Goal: Task Accomplishment & Management: Complete application form

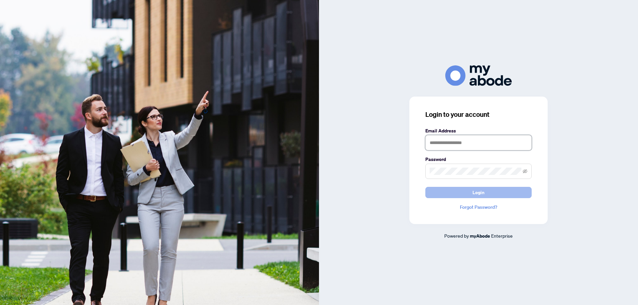
type input "**********"
click at [472, 193] on button "Login" at bounding box center [478, 192] width 106 height 11
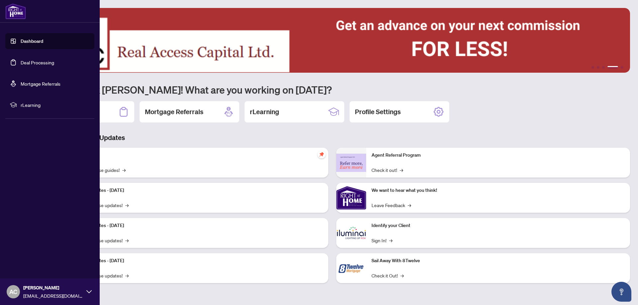
click at [43, 63] on link "Deal Processing" at bounding box center [38, 62] width 34 height 6
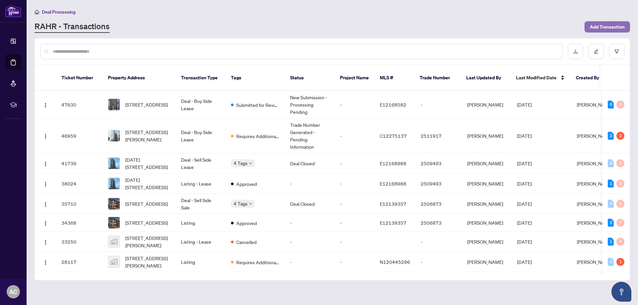
click at [600, 28] on span "Add Transaction" at bounding box center [607, 27] width 35 height 11
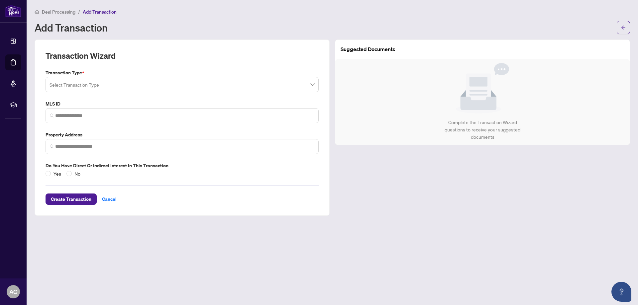
click at [49, 83] on div "Select Transaction Type" at bounding box center [182, 84] width 273 height 15
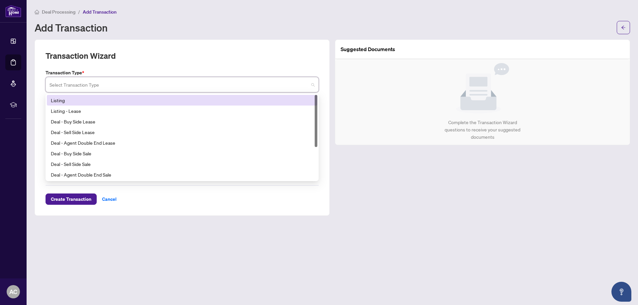
click at [49, 83] on div "Select Transaction Type" at bounding box center [182, 84] width 273 height 15
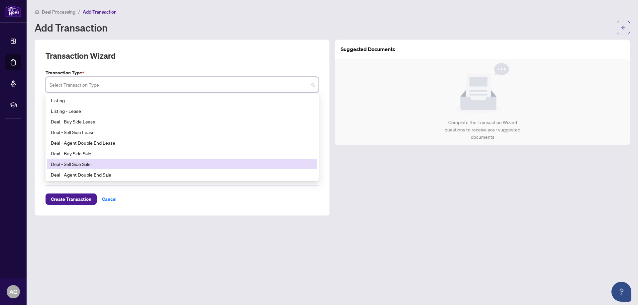
click at [52, 163] on div "Deal - Sell Side Sale" at bounding box center [182, 163] width 262 height 7
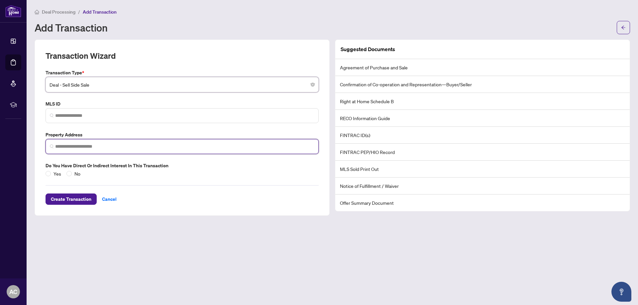
click at [85, 149] on input "search" at bounding box center [184, 146] width 259 height 7
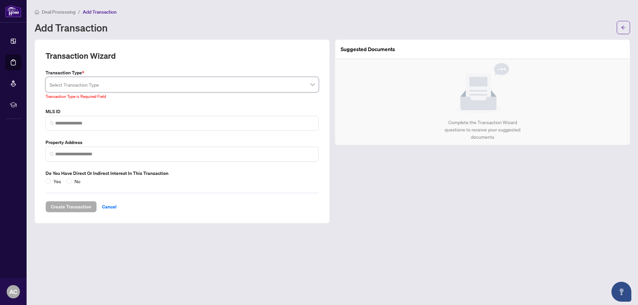
click at [311, 84] on span at bounding box center [182, 84] width 265 height 13
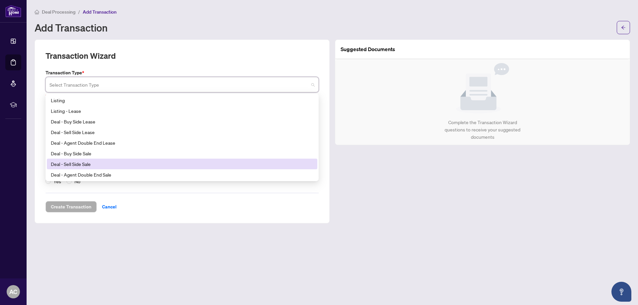
click at [82, 162] on div "Deal - Sell Side Sale" at bounding box center [182, 163] width 262 height 7
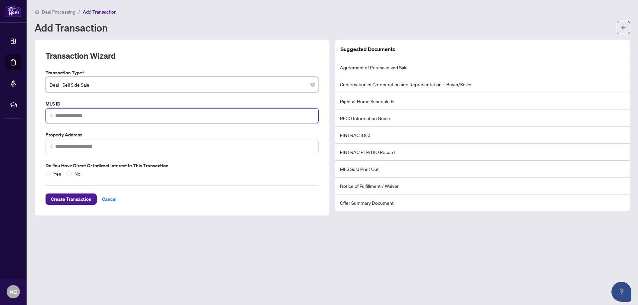
click at [57, 116] on input "search" at bounding box center [184, 115] width 259 height 7
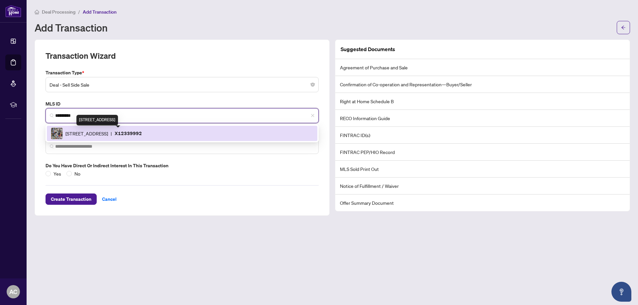
click at [80, 134] on span "[STREET_ADDRESS]" at bounding box center [86, 133] width 43 height 7
type input "*********"
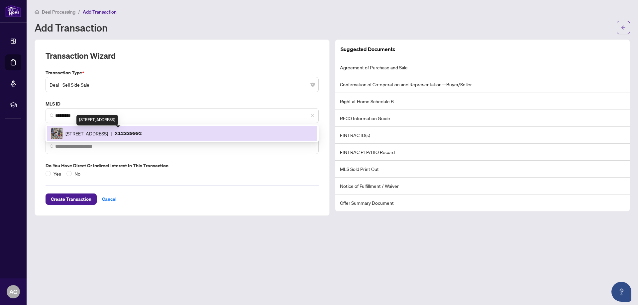
type input "**********"
click at [80, 134] on label "Property Address" at bounding box center [182, 134] width 273 height 7
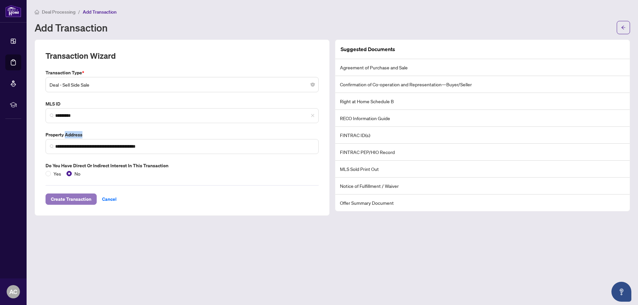
click at [73, 197] on span "Create Transaction" at bounding box center [71, 199] width 41 height 11
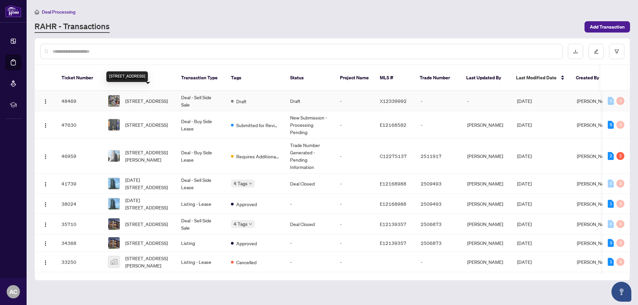
click at [145, 97] on span "[STREET_ADDRESS]" at bounding box center [146, 100] width 43 height 7
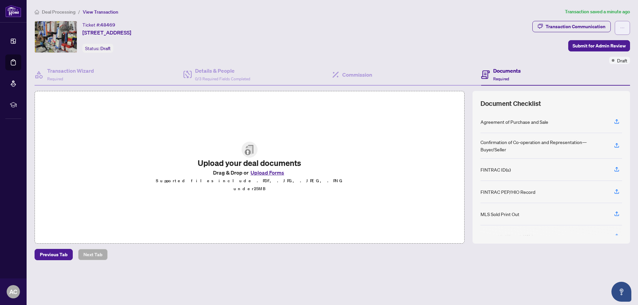
click at [621, 27] on icon "ellipsis" at bounding box center [622, 28] width 5 height 5
click at [597, 65] on span "Delete Transaction" at bounding box center [599, 63] width 51 height 7
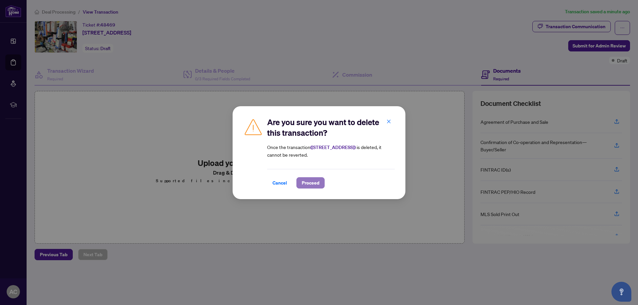
click at [304, 180] on span "Proceed" at bounding box center [311, 183] width 18 height 11
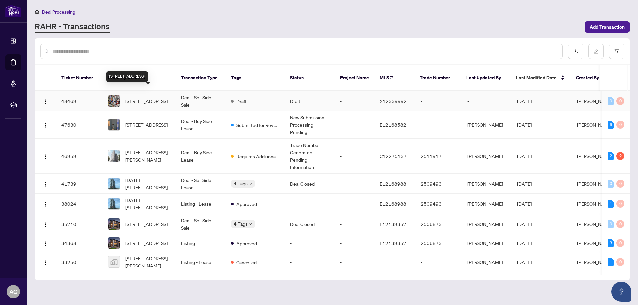
click at [136, 97] on span "[STREET_ADDRESS]" at bounding box center [146, 100] width 43 height 7
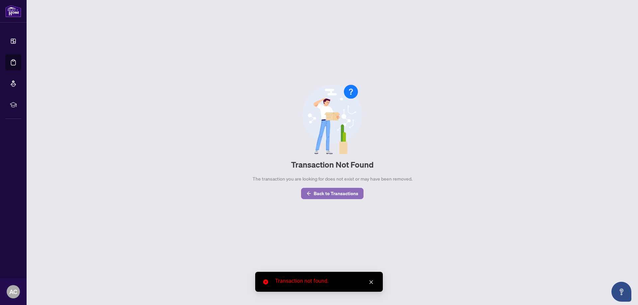
click at [315, 193] on span "Back to Transactions" at bounding box center [336, 193] width 45 height 11
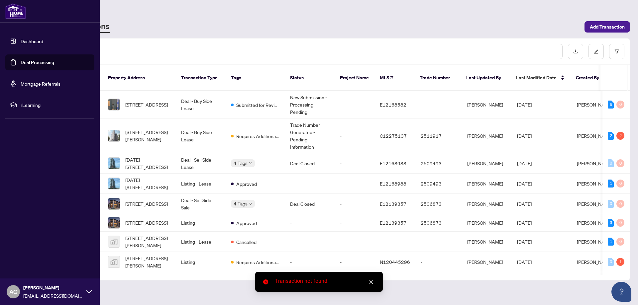
click at [30, 38] on link "Dashboard" at bounding box center [32, 41] width 23 height 6
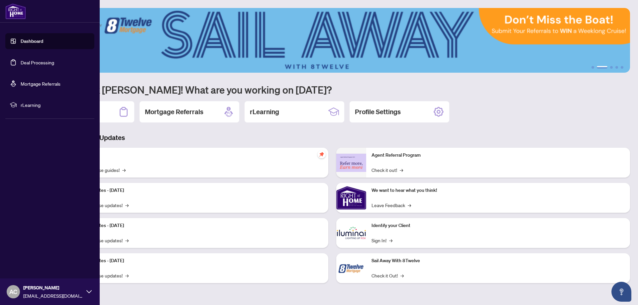
click at [21, 38] on link "Dashboard" at bounding box center [32, 41] width 23 height 6
click at [24, 62] on link "Deal Processing" at bounding box center [38, 62] width 34 height 6
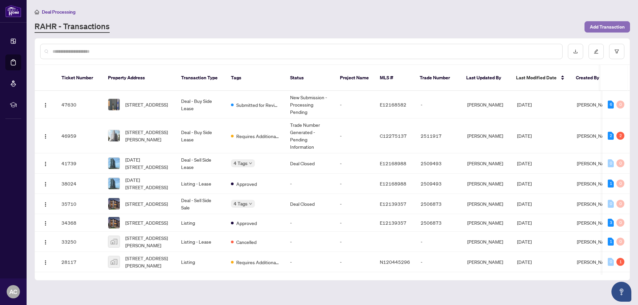
click at [603, 23] on span "Add Transaction" at bounding box center [607, 27] width 35 height 11
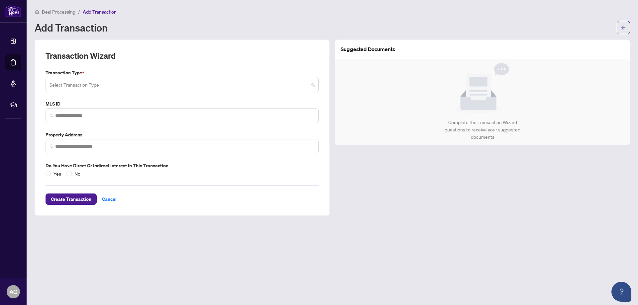
click at [68, 84] on input "search" at bounding box center [179, 85] width 259 height 15
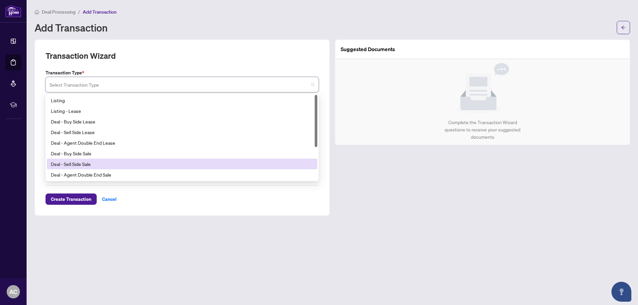
click at [65, 164] on div "Deal - Sell Side Sale" at bounding box center [182, 163] width 262 height 7
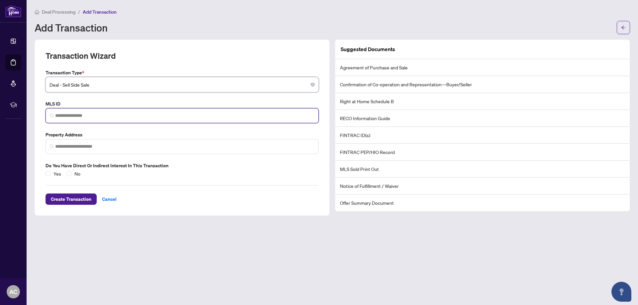
click at [57, 117] on input "search" at bounding box center [184, 115] width 259 height 7
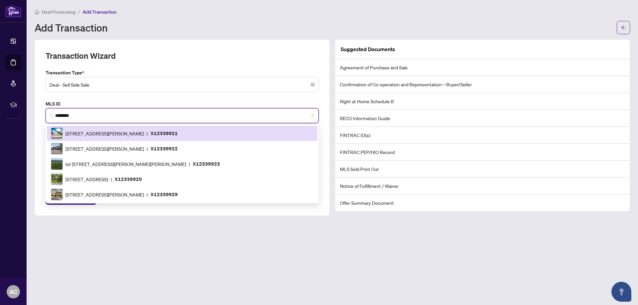
click at [72, 116] on input "********" at bounding box center [184, 115] width 259 height 7
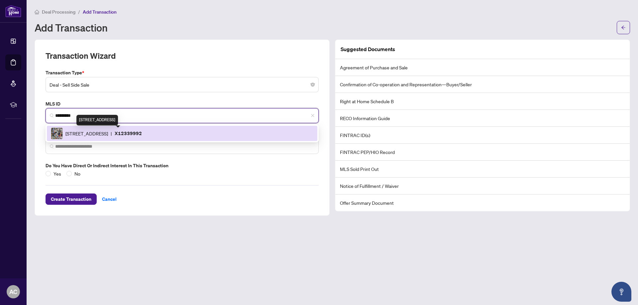
click at [105, 131] on span "[STREET_ADDRESS]" at bounding box center [86, 133] width 43 height 7
type input "*********"
type input "**********"
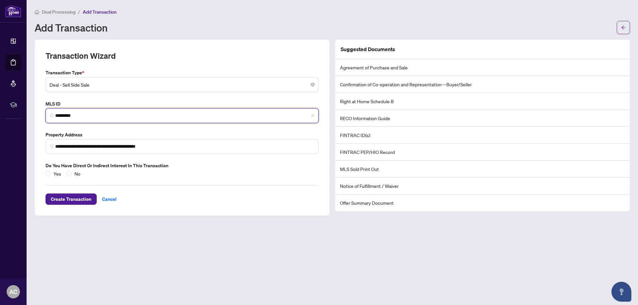
type input "*********"
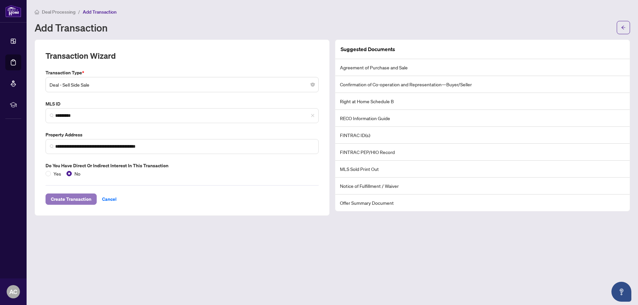
click at [67, 198] on span "Create Transaction" at bounding box center [71, 199] width 41 height 11
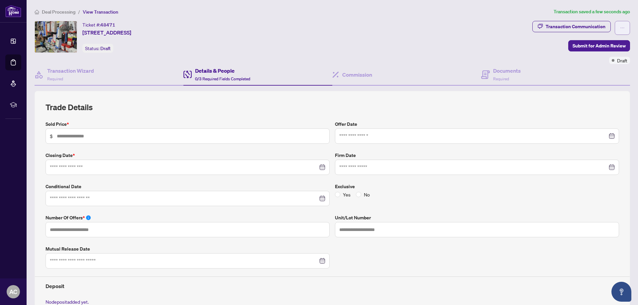
click at [620, 26] on icon "ellipsis" at bounding box center [622, 28] width 5 height 5
click at [594, 62] on span "Delete Transaction" at bounding box center [594, 63] width 51 height 7
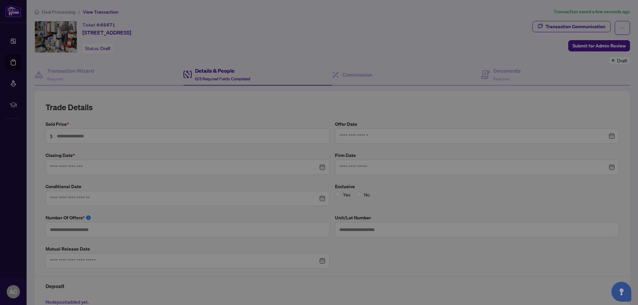
click at [594, 62] on div "Are you sure you want to delete this transaction? Once the transaction ( [STREE…" at bounding box center [319, 152] width 638 height 305
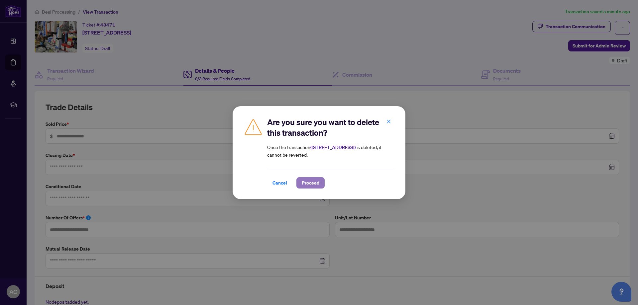
click at [308, 182] on span "Proceed" at bounding box center [311, 183] width 18 height 11
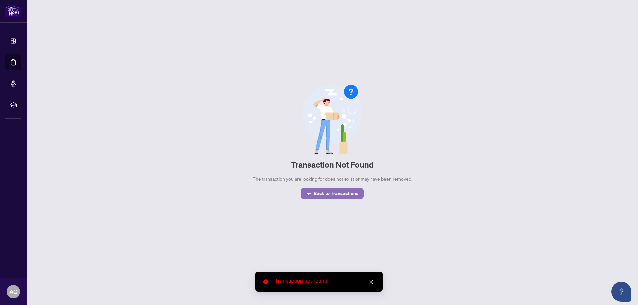
click at [319, 195] on span "Back to Transactions" at bounding box center [336, 193] width 45 height 11
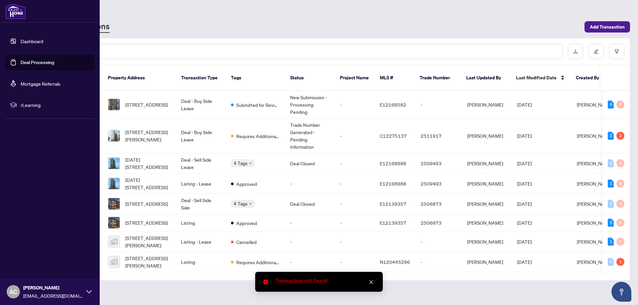
click at [22, 38] on link "Dashboard" at bounding box center [32, 41] width 23 height 6
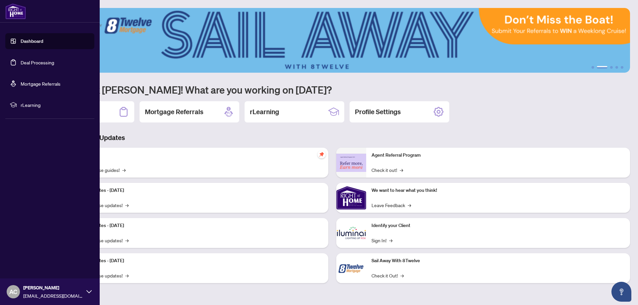
click at [27, 105] on span "rLearning" at bounding box center [55, 104] width 69 height 7
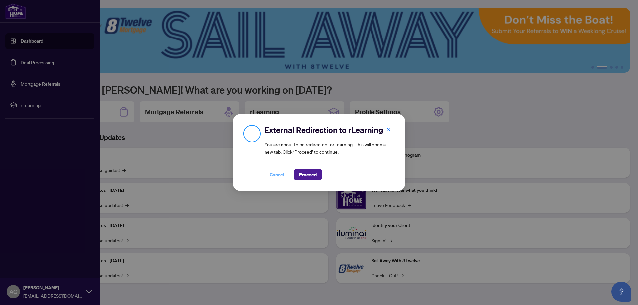
click at [277, 174] on span "Cancel" at bounding box center [277, 174] width 15 height 11
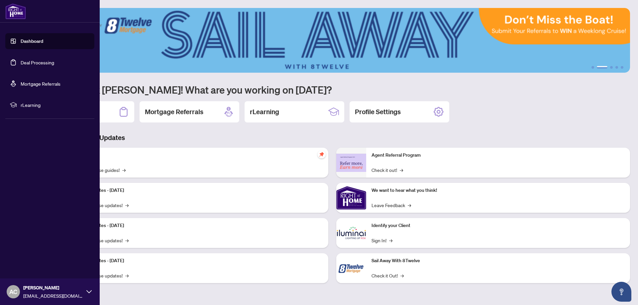
click at [35, 63] on link "Deal Processing" at bounding box center [38, 62] width 34 height 6
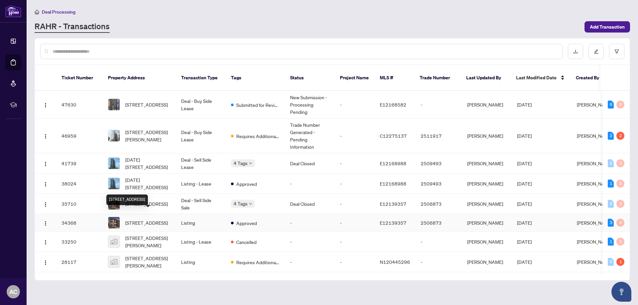
click at [141, 219] on span "[STREET_ADDRESS]" at bounding box center [146, 222] width 43 height 7
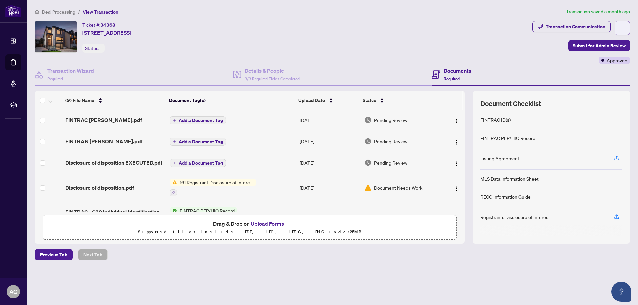
click at [622, 28] on icon "ellipsis" at bounding box center [623, 28] width 4 height 1
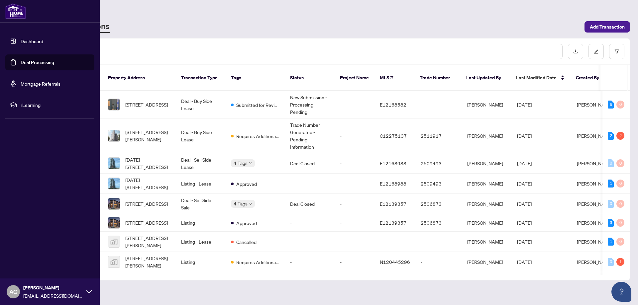
click at [25, 41] on link "Dashboard" at bounding box center [32, 41] width 23 height 6
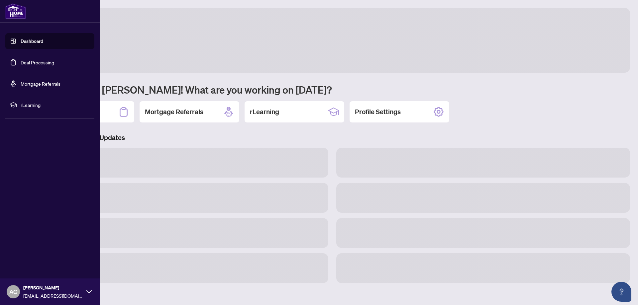
click at [25, 41] on link "Dashboard" at bounding box center [32, 41] width 23 height 6
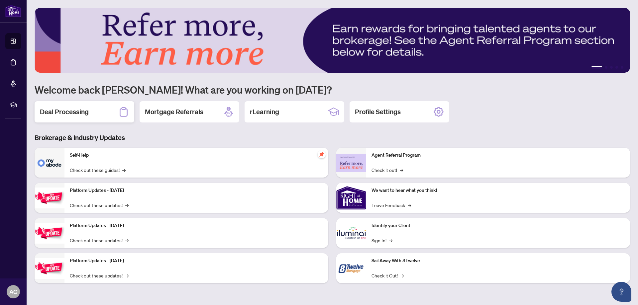
click at [51, 108] on h2 "Deal Processing" at bounding box center [64, 111] width 49 height 9
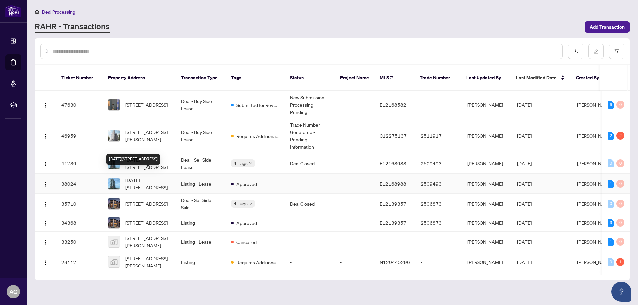
click at [136, 176] on span "[DATE][STREET_ADDRESS]" at bounding box center [147, 183] width 45 height 15
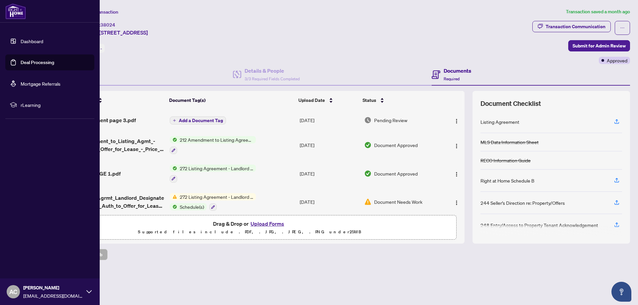
click at [23, 63] on link "Deal Processing" at bounding box center [38, 62] width 34 height 6
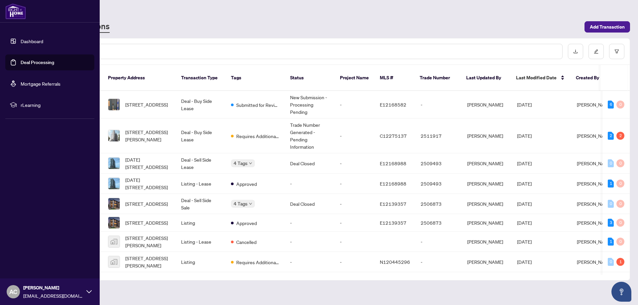
click at [28, 40] on link "Dashboard" at bounding box center [32, 41] width 23 height 6
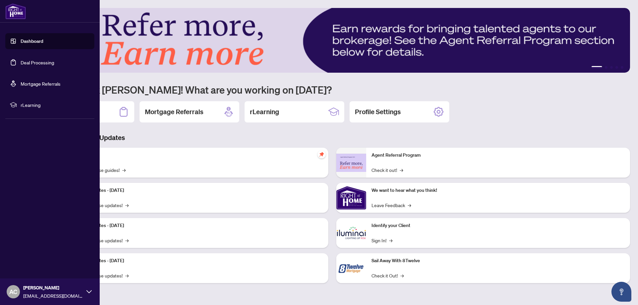
click at [28, 59] on link "Deal Processing" at bounding box center [38, 62] width 34 height 6
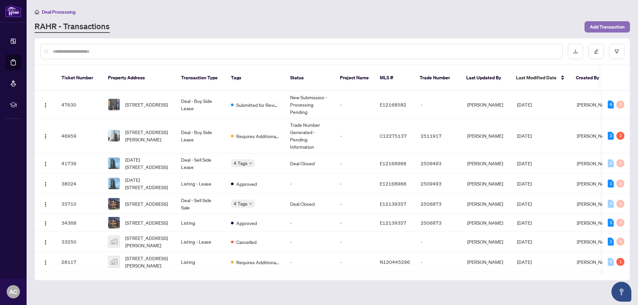
click at [599, 23] on span "Add Transaction" at bounding box center [607, 27] width 35 height 11
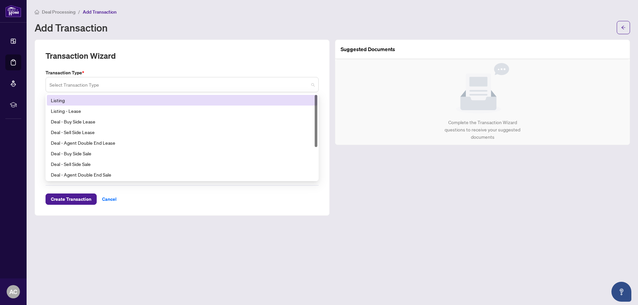
click at [312, 84] on span at bounding box center [182, 84] width 265 height 13
click at [52, 98] on div "Listing" at bounding box center [182, 100] width 262 height 7
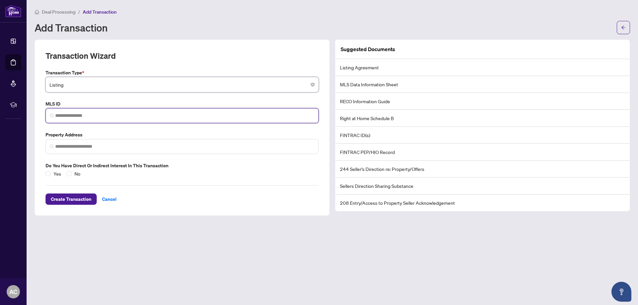
click at [58, 114] on input "search" at bounding box center [184, 115] width 259 height 7
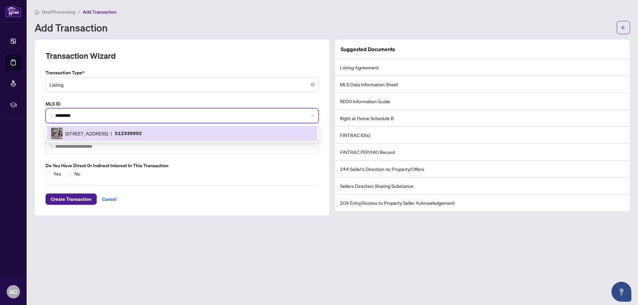
click at [142, 131] on p "X12339992" at bounding box center [128, 134] width 27 height 8
type input "*********"
type input "**********"
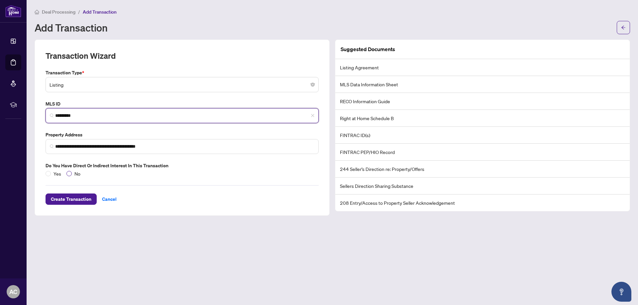
type input "*********"
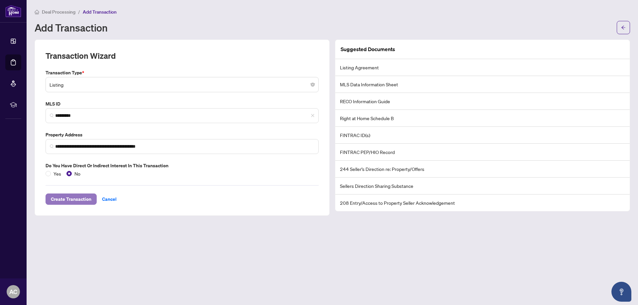
click at [72, 197] on span "Create Transaction" at bounding box center [71, 199] width 41 height 11
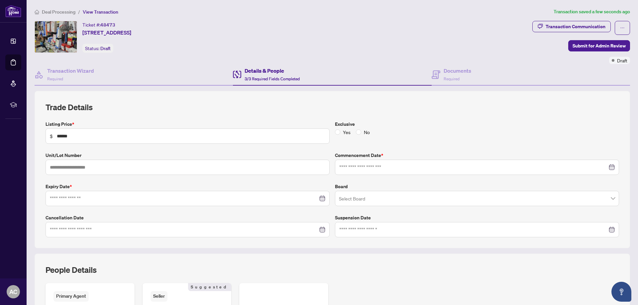
type input "**********"
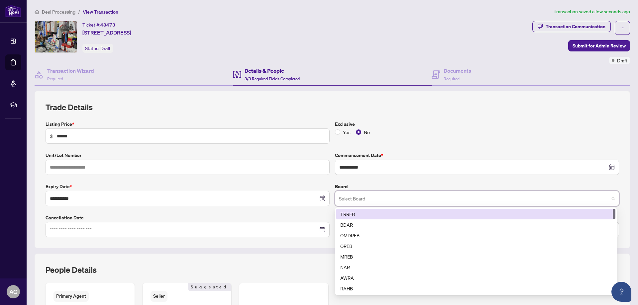
click at [358, 196] on input "search" at bounding box center [474, 199] width 270 height 15
click at [346, 214] on div "TRREB" at bounding box center [475, 214] width 271 height 7
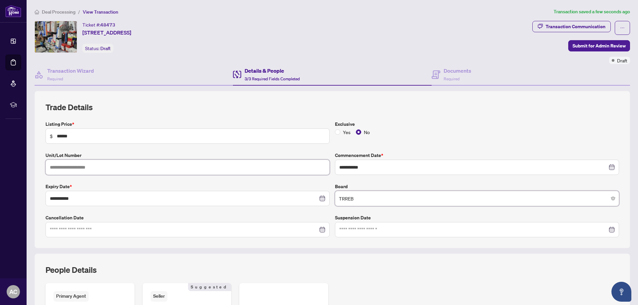
click at [56, 167] on input "text" at bounding box center [188, 167] width 284 height 15
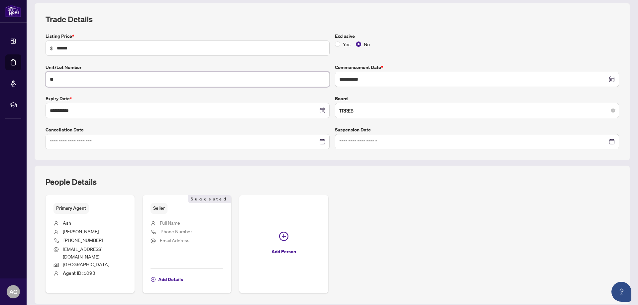
scroll to position [100, 0]
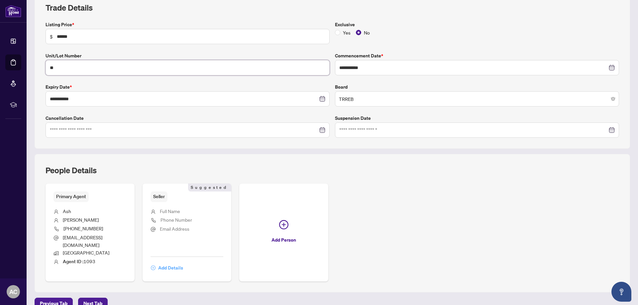
type input "**"
click at [164, 263] on span "Add Details" at bounding box center [170, 268] width 25 height 11
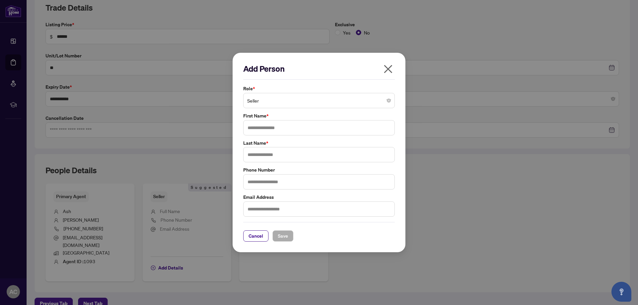
click at [263, 102] on span "Seller" at bounding box center [319, 100] width 144 height 13
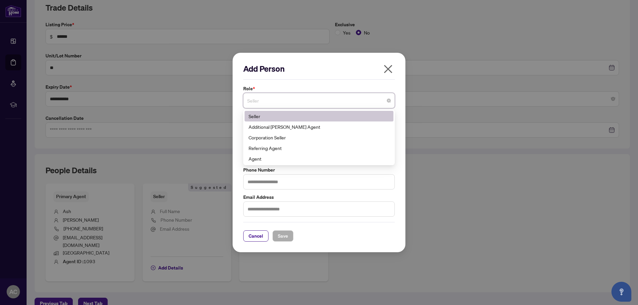
click at [263, 102] on span "Seller" at bounding box center [319, 100] width 144 height 13
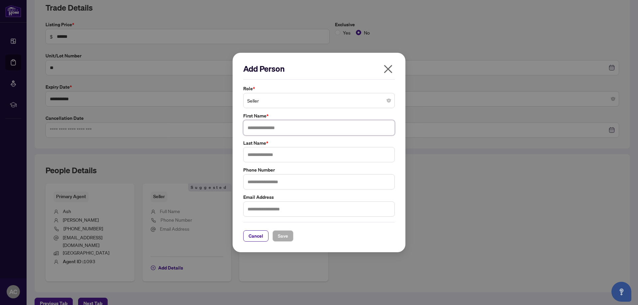
click at [257, 128] on input "text" at bounding box center [319, 127] width 152 height 15
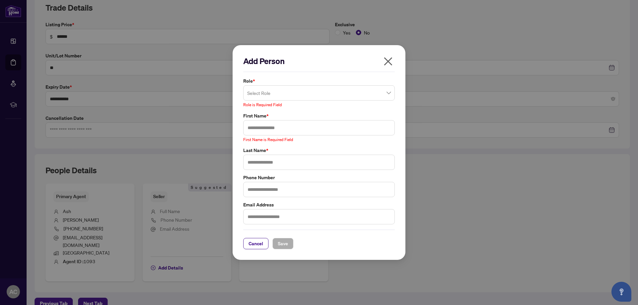
click at [388, 101] on div "Role * Select Role 1 10 Seller Additional [PERSON_NAME] Agent Corporation Selle…" at bounding box center [318, 92] width 155 height 31
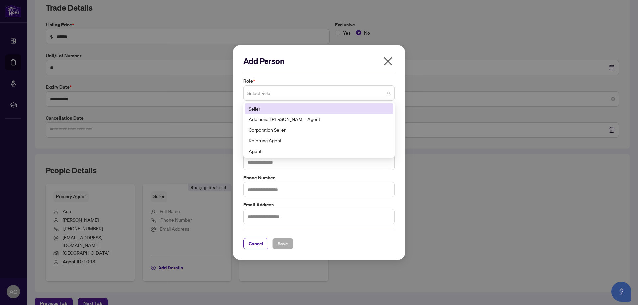
click at [388, 92] on span at bounding box center [319, 93] width 144 height 13
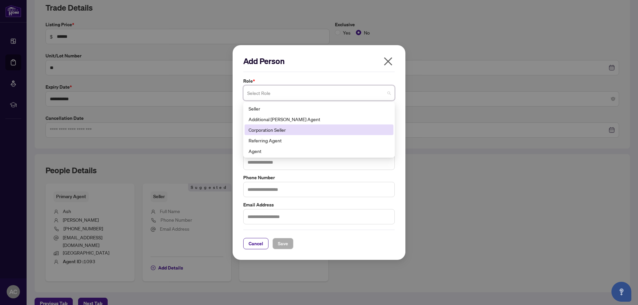
click at [282, 130] on div "Corporation Seller" at bounding box center [319, 129] width 141 height 7
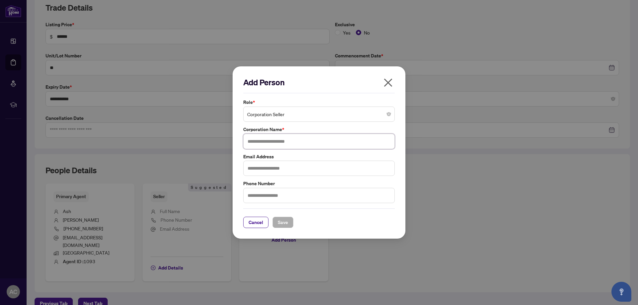
click at [267, 140] on input "text" at bounding box center [319, 141] width 152 height 15
type input "**********"
click at [253, 223] on span "Cancel" at bounding box center [256, 222] width 15 height 11
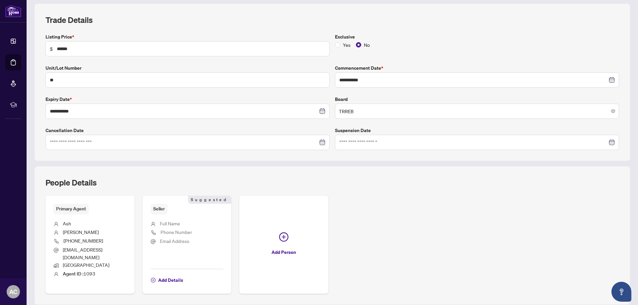
scroll to position [95, 0]
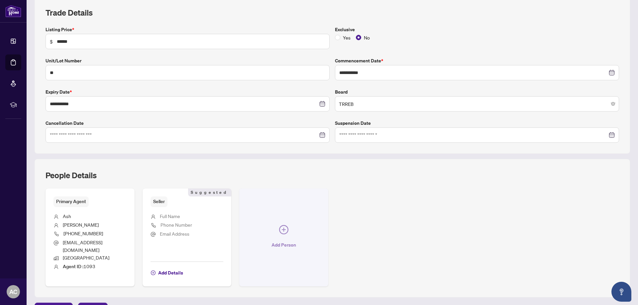
click at [282, 228] on icon "plus-circle" at bounding box center [284, 230] width 4 height 4
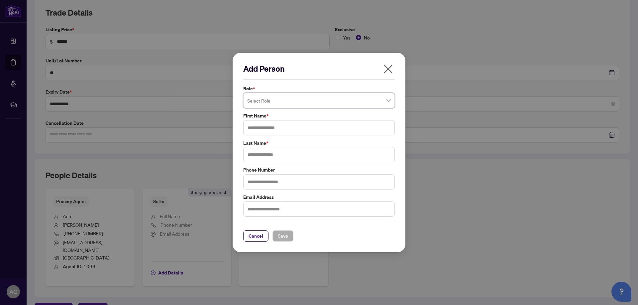
click at [389, 100] on span at bounding box center [319, 100] width 144 height 13
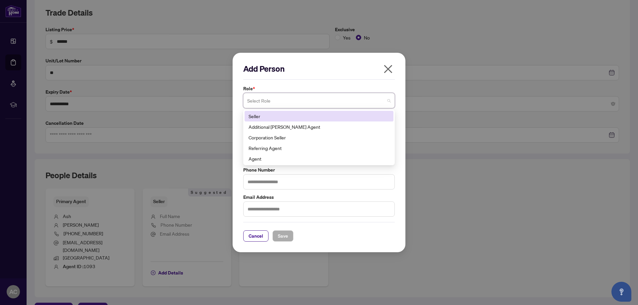
click at [312, 73] on div "Add Person" at bounding box center [319, 71] width 152 height 16
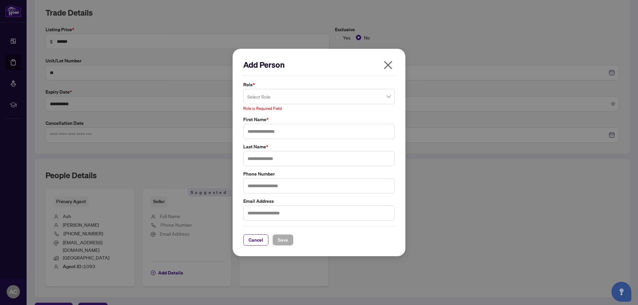
click at [312, 73] on div "Add Person" at bounding box center [319, 67] width 152 height 16
click at [387, 67] on icon "close" at bounding box center [388, 65] width 11 height 11
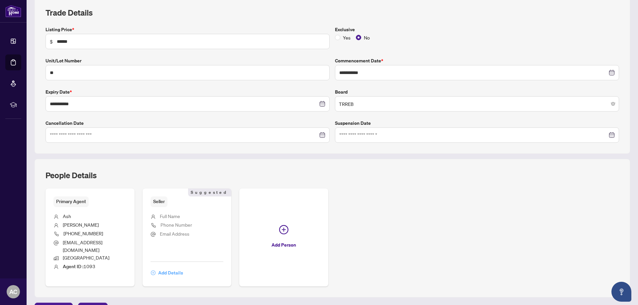
click at [163, 268] on span "Add Details" at bounding box center [170, 273] width 25 height 11
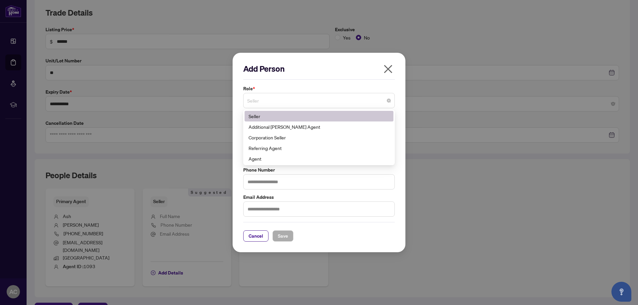
click at [265, 102] on span "Seller" at bounding box center [319, 100] width 144 height 13
click at [197, 104] on div "Add Person Role * Seller 1 10 Seller Additional [PERSON_NAME] Agent Corporation…" at bounding box center [319, 152] width 638 height 305
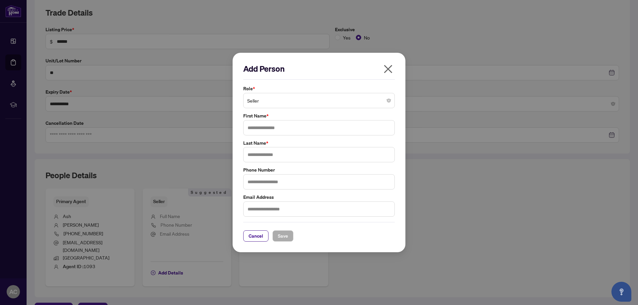
click at [388, 71] on icon "close" at bounding box center [388, 69] width 11 height 11
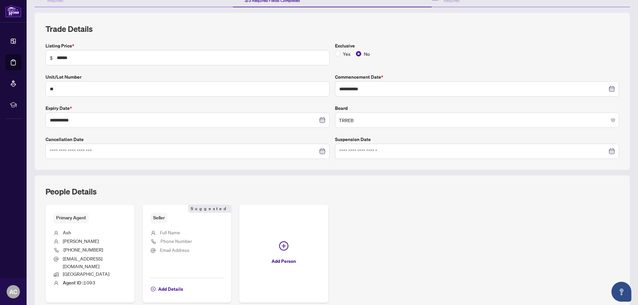
scroll to position [128, 0]
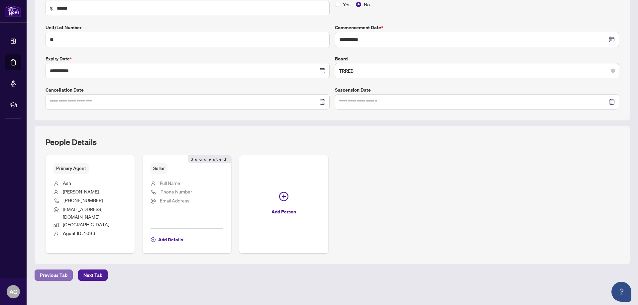
click at [53, 270] on span "Previous Tab" at bounding box center [54, 275] width 28 height 11
